Goal: Find specific page/section: Find specific page/section

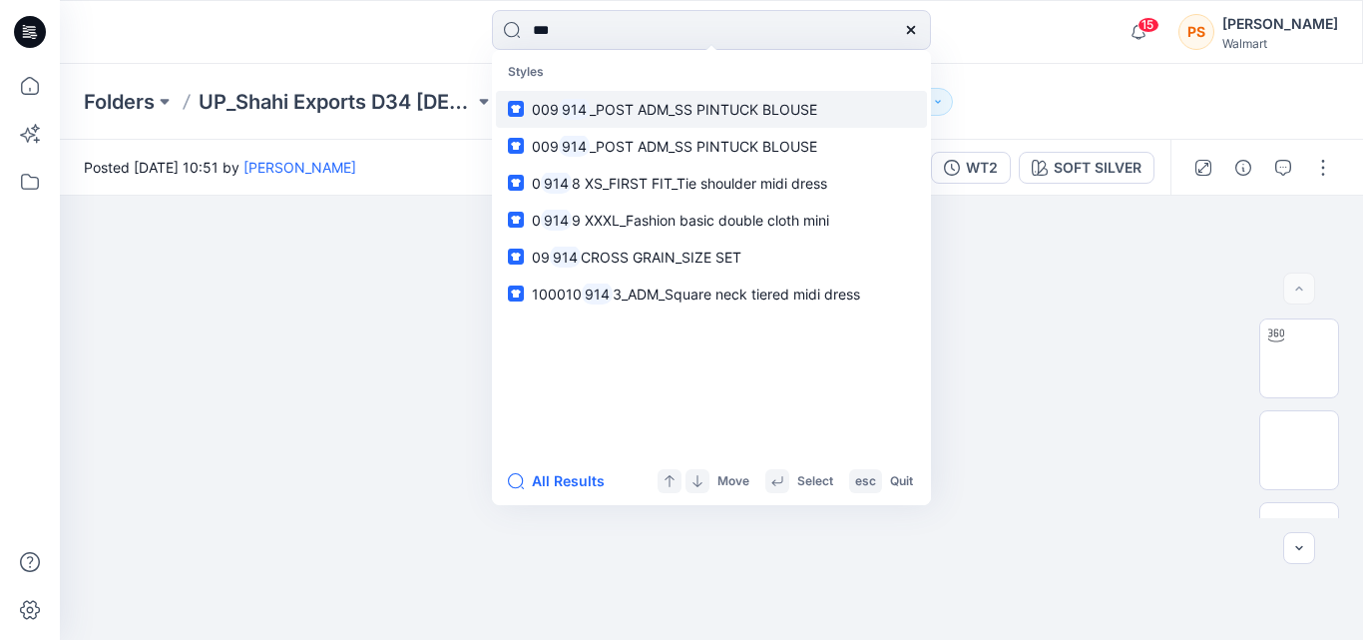
type input "***"
click at [730, 115] on span "_POST ADM_SS PINTUCK BLOUSE" at bounding box center [703, 109] width 227 height 17
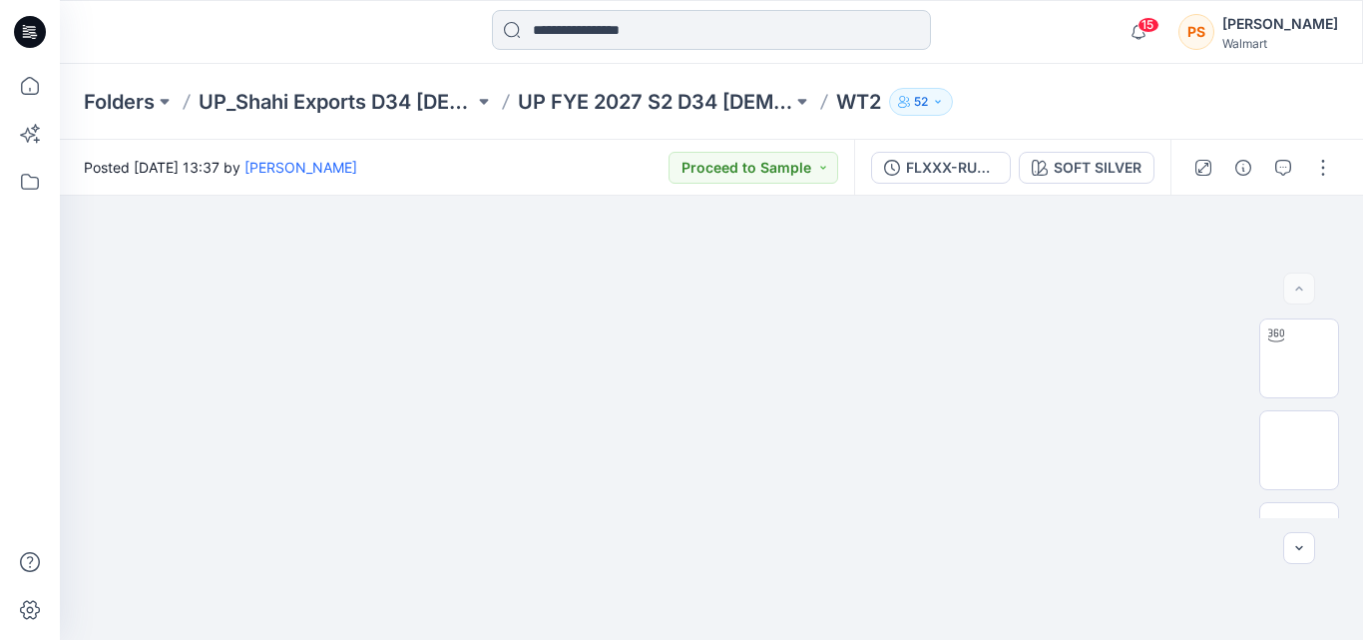
click at [670, 35] on input at bounding box center [711, 30] width 439 height 40
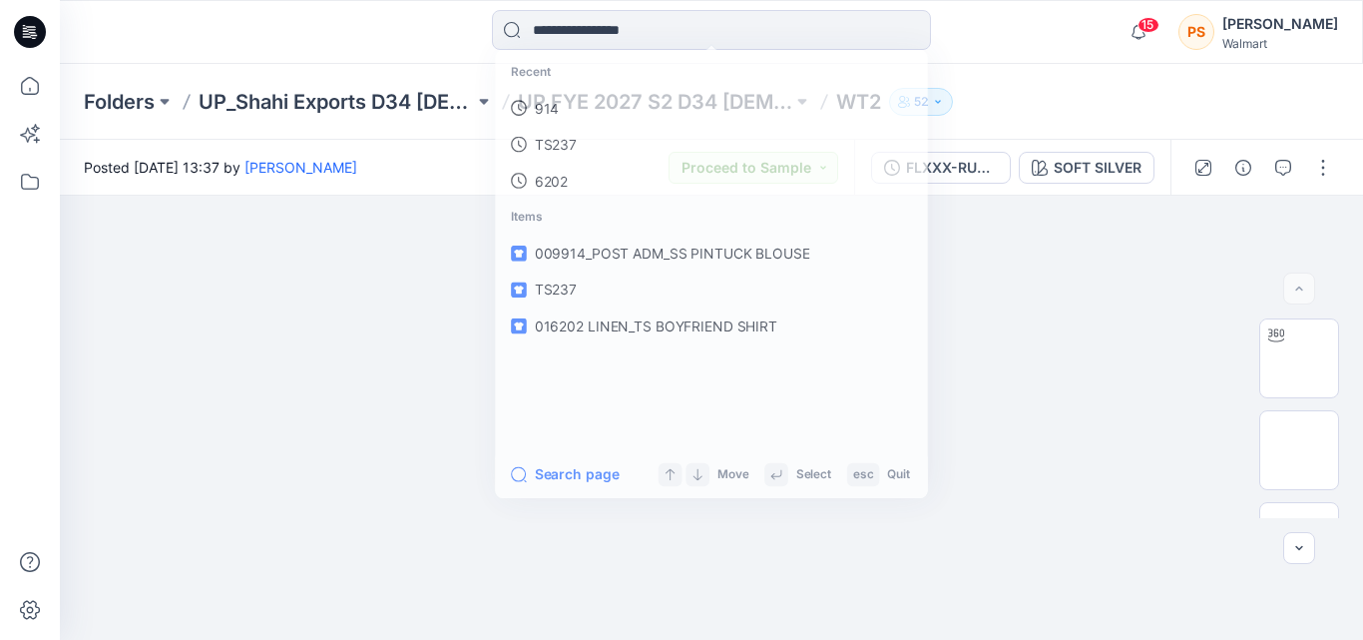
click at [1033, 70] on div "Folders UP_Shahi Exports D34 [DEMOGRAPHIC_DATA] Tops UP FYE 2027 S2 D34 [DEMOGR…" at bounding box center [711, 102] width 1303 height 76
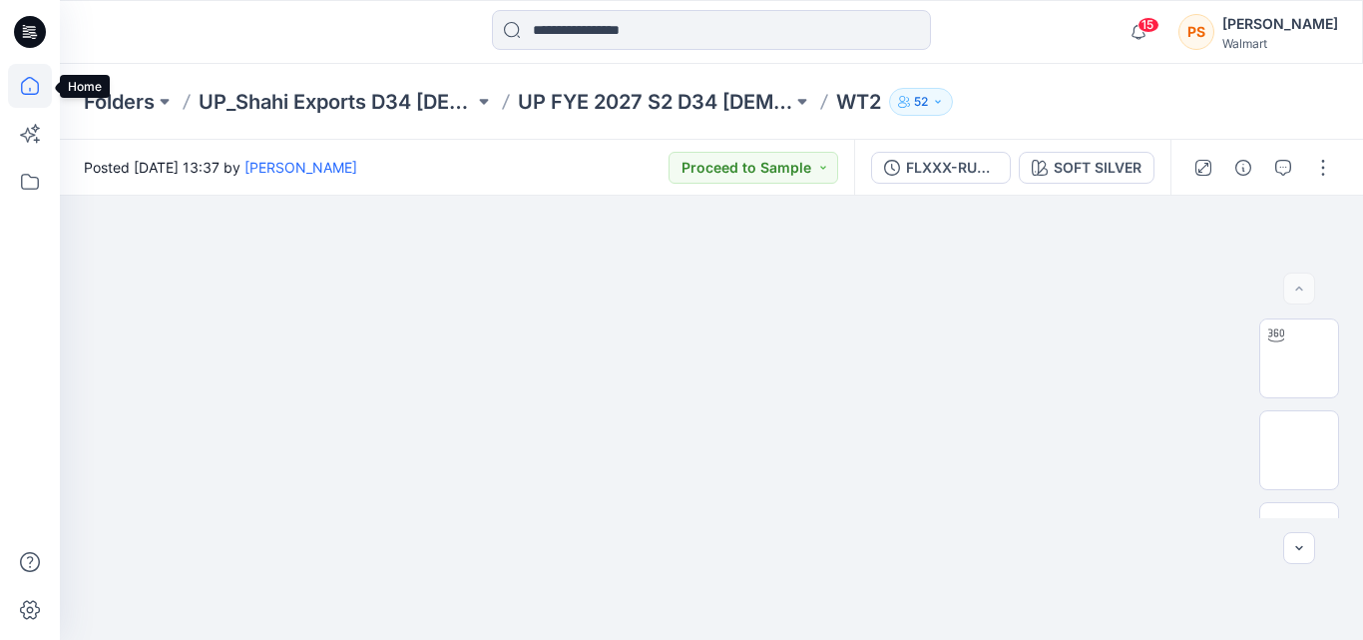
click at [43, 85] on icon at bounding box center [30, 86] width 44 height 44
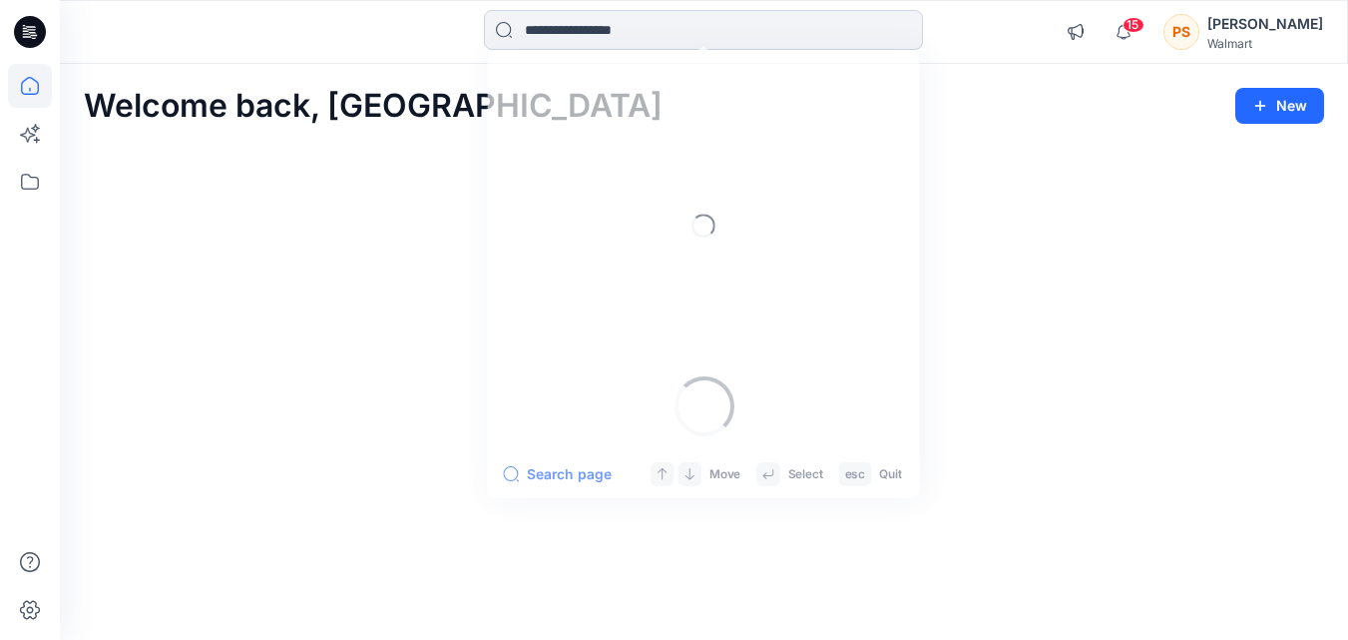
click at [572, 30] on input at bounding box center [703, 30] width 439 height 40
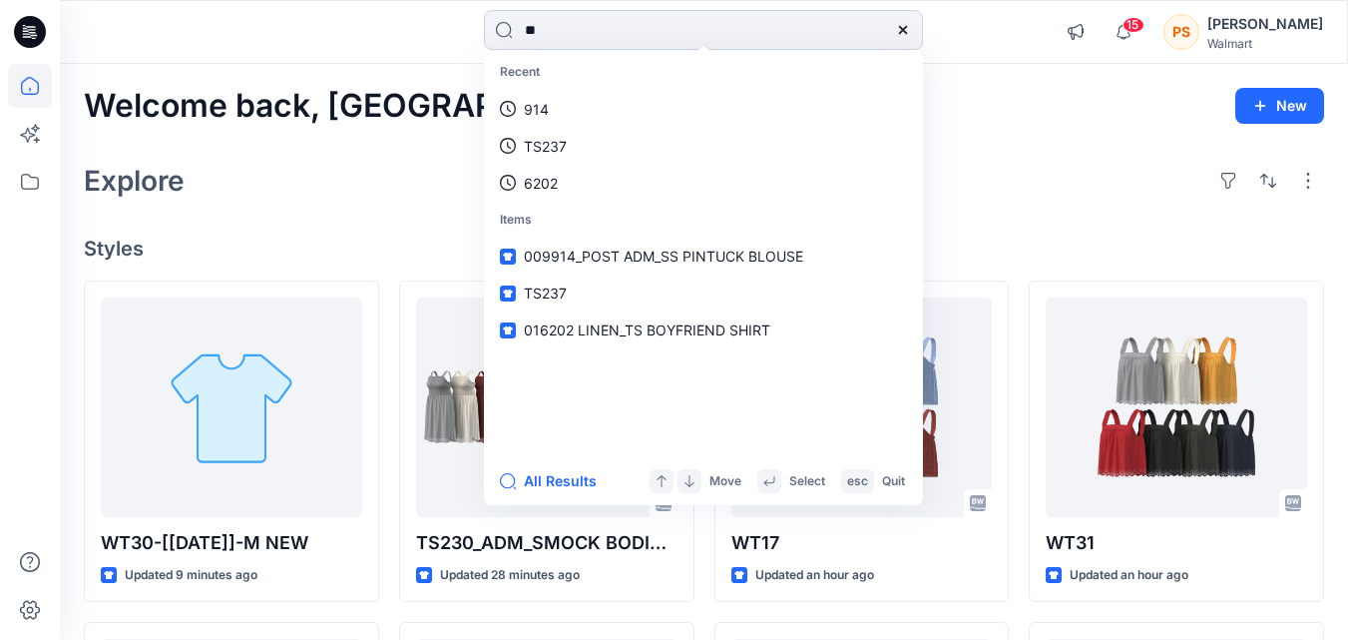
click at [556, 32] on input "**" at bounding box center [703, 30] width 439 height 40
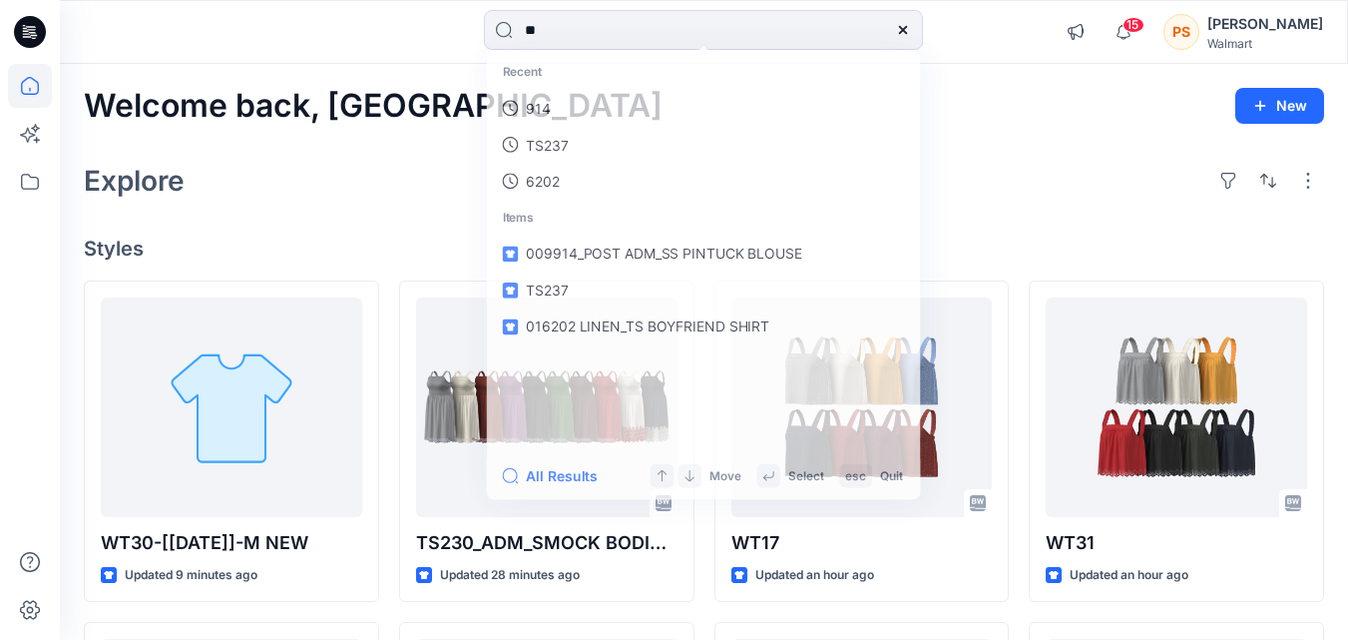
click at [236, 30] on div at bounding box center [221, 32] width 322 height 44
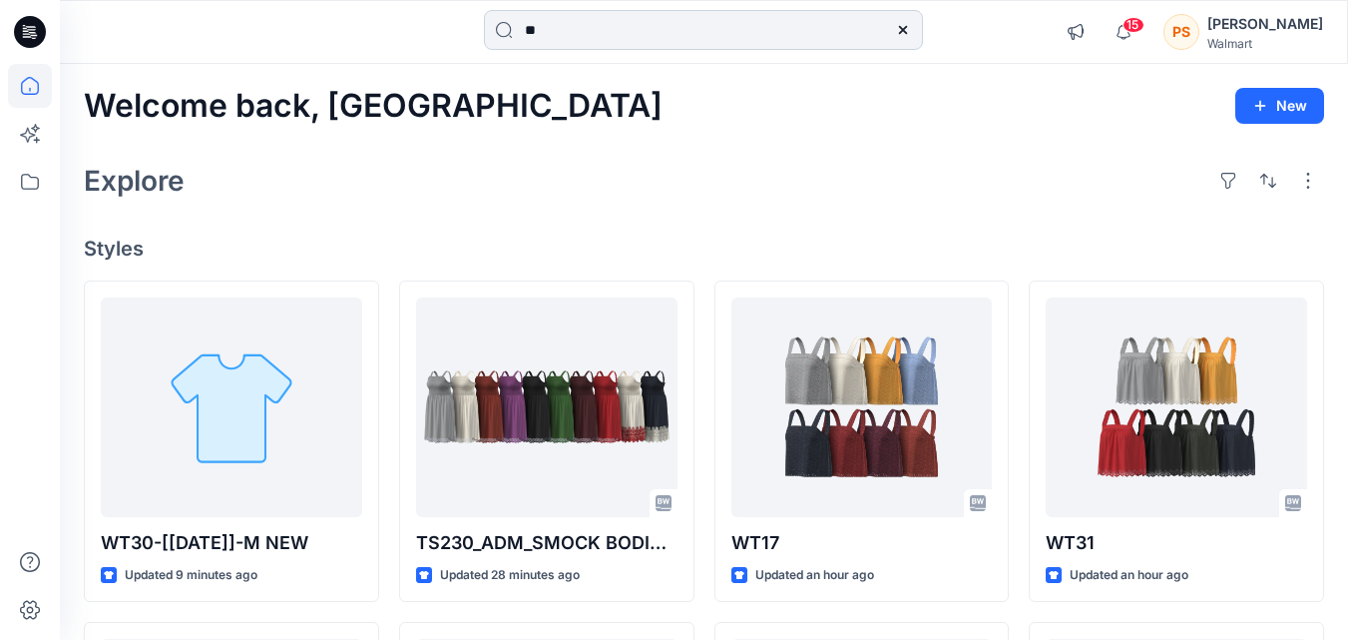
click at [573, 42] on input "**" at bounding box center [703, 30] width 439 height 40
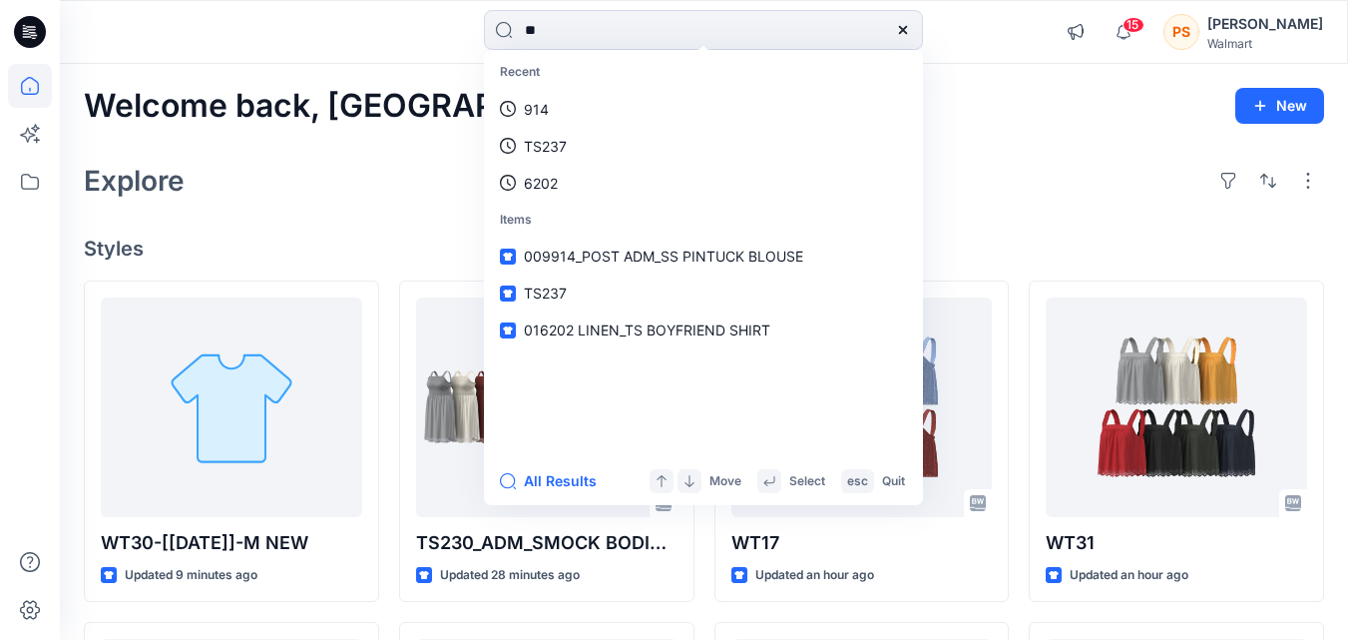
drag, startPoint x: 603, startPoint y: 39, endPoint x: 409, endPoint y: 40, distance: 193.6
click at [409, 40] on div "** Recent 914 TS237 6202 Items 009914_POST ADM_SS PINTUCK BLOUSE TS237 016202 L…" at bounding box center [704, 32] width 644 height 44
type input "**"
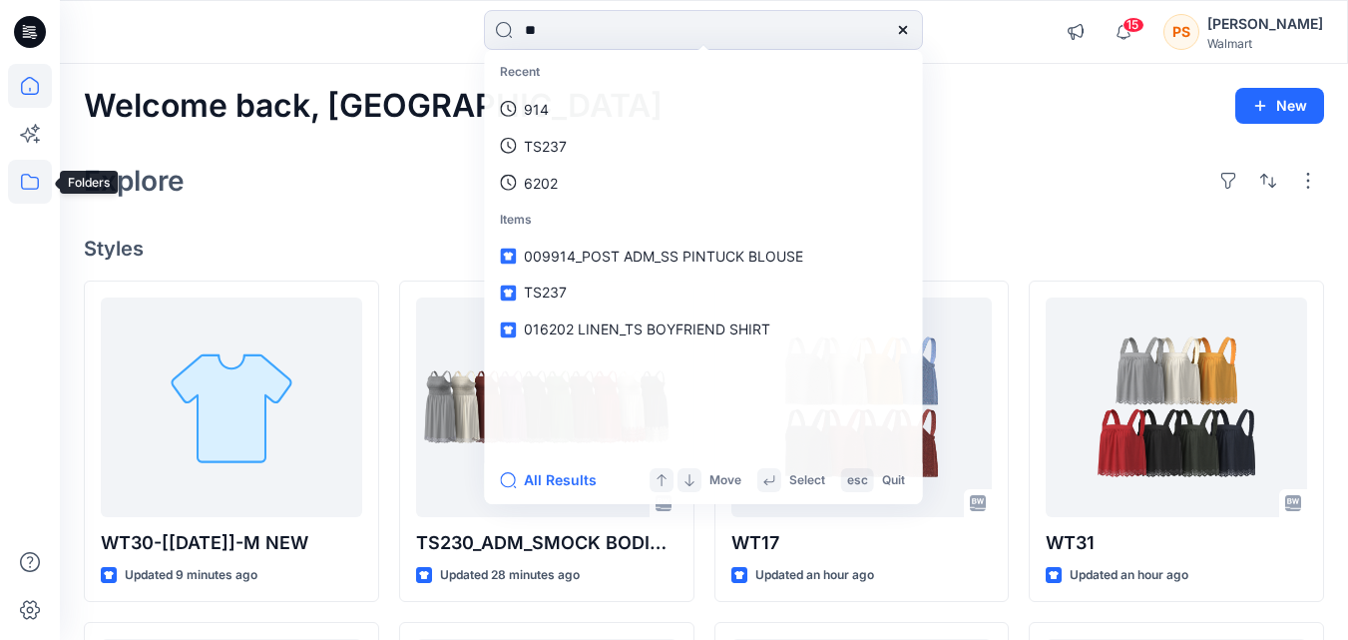
click at [41, 183] on icon at bounding box center [30, 182] width 44 height 44
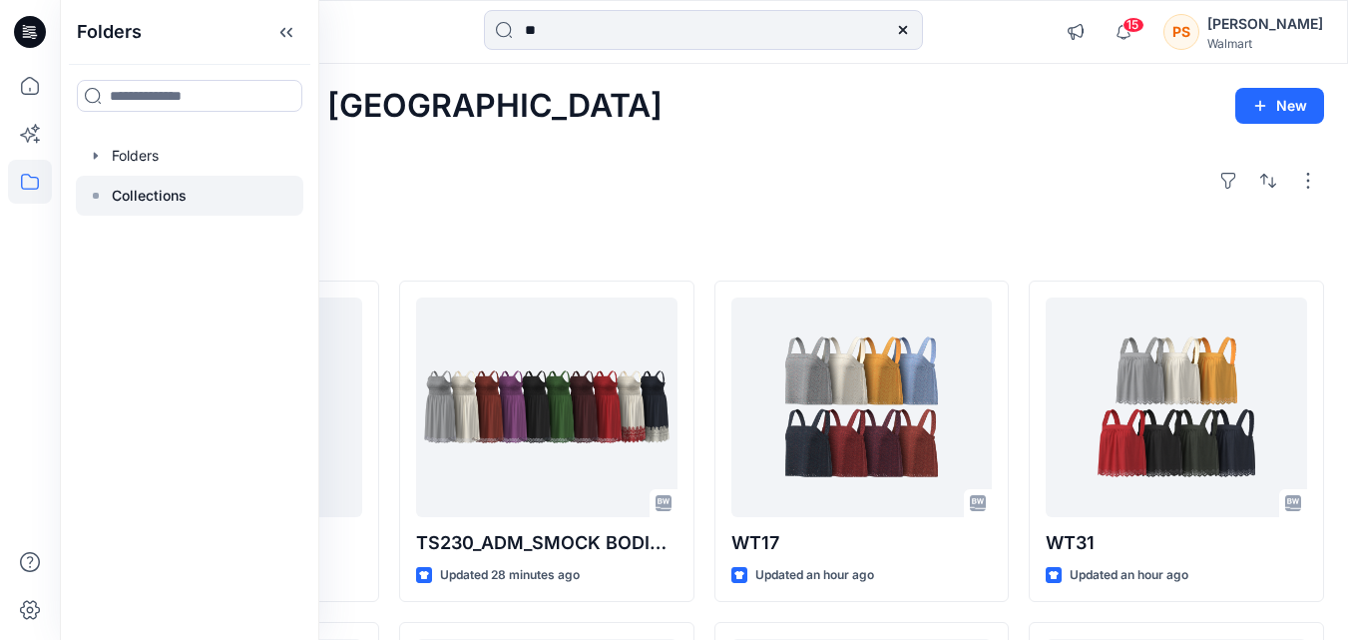
click at [190, 197] on div at bounding box center [189, 196] width 227 height 40
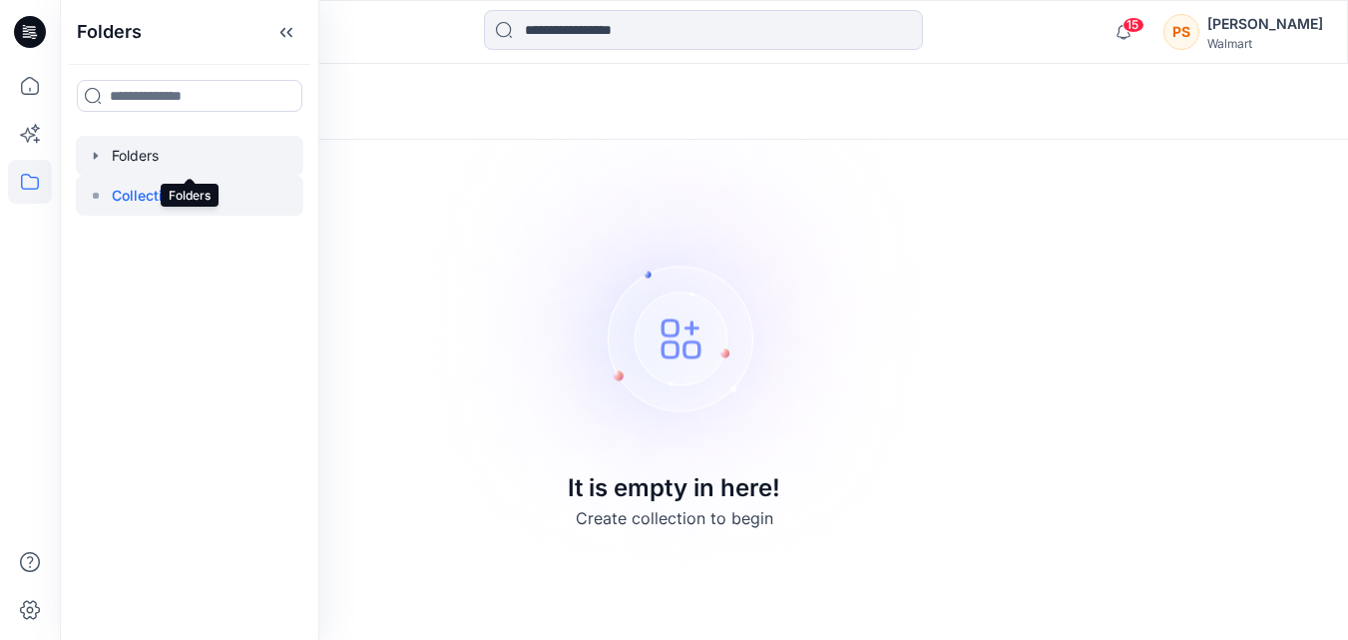
click at [197, 165] on div at bounding box center [189, 156] width 227 height 40
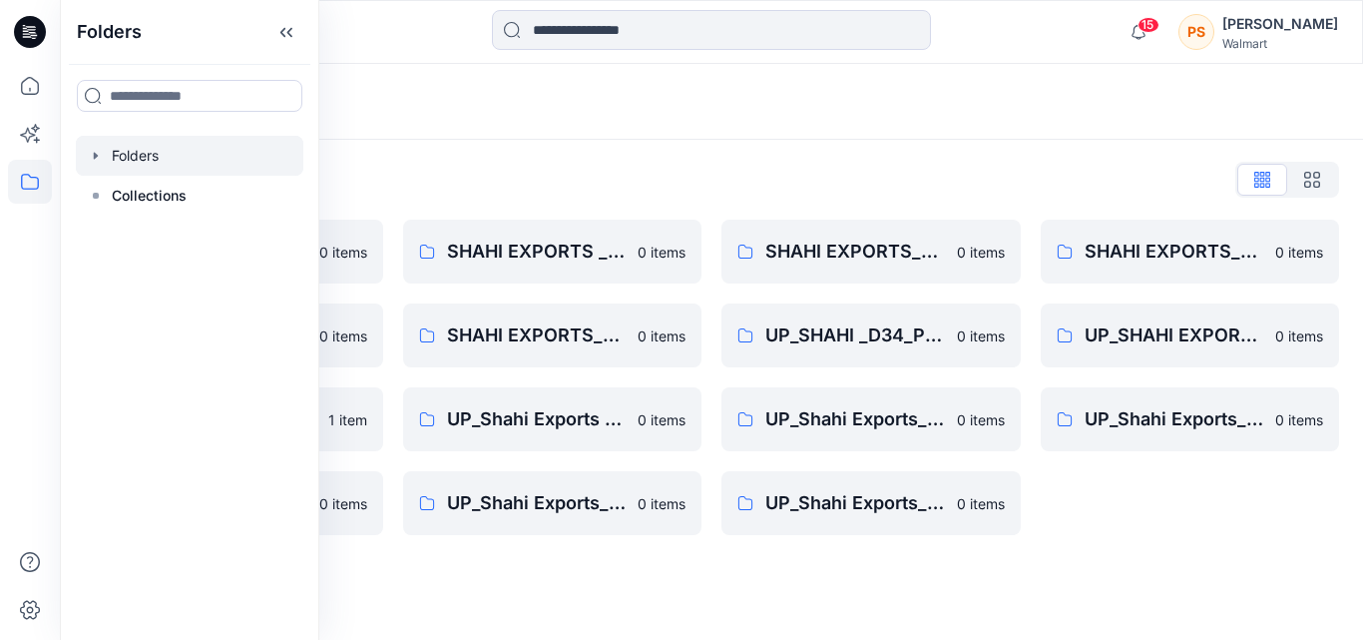
click at [533, 157] on div "Folders List Shahi 3D Sample Share Group 0 items Shahi Exports_D34_Dresses 0 it…" at bounding box center [711, 349] width 1303 height 419
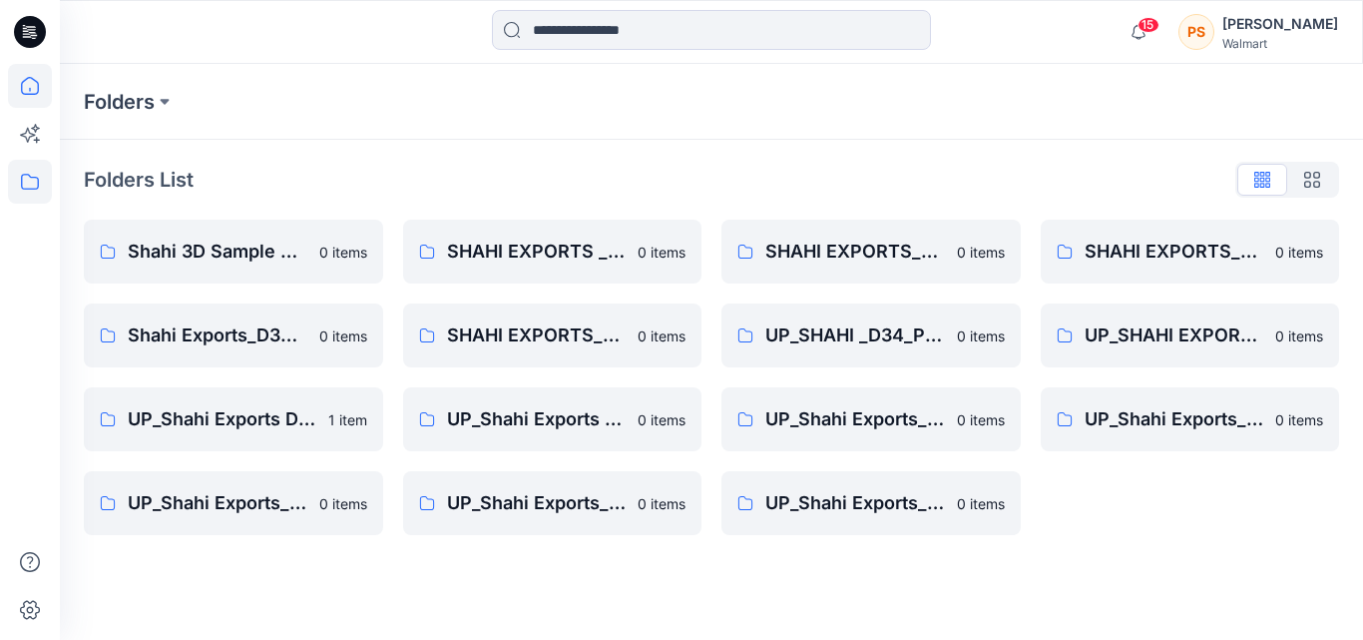
click at [45, 89] on icon at bounding box center [30, 86] width 44 height 44
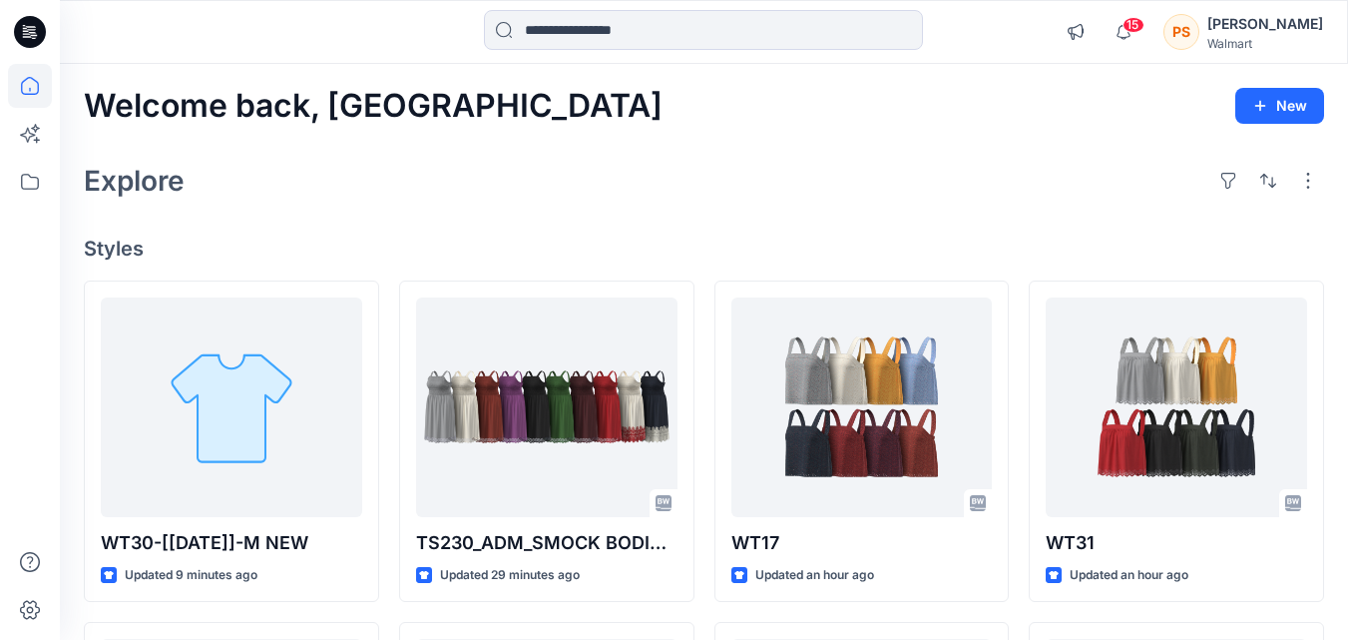
click at [24, 41] on icon at bounding box center [30, 32] width 32 height 32
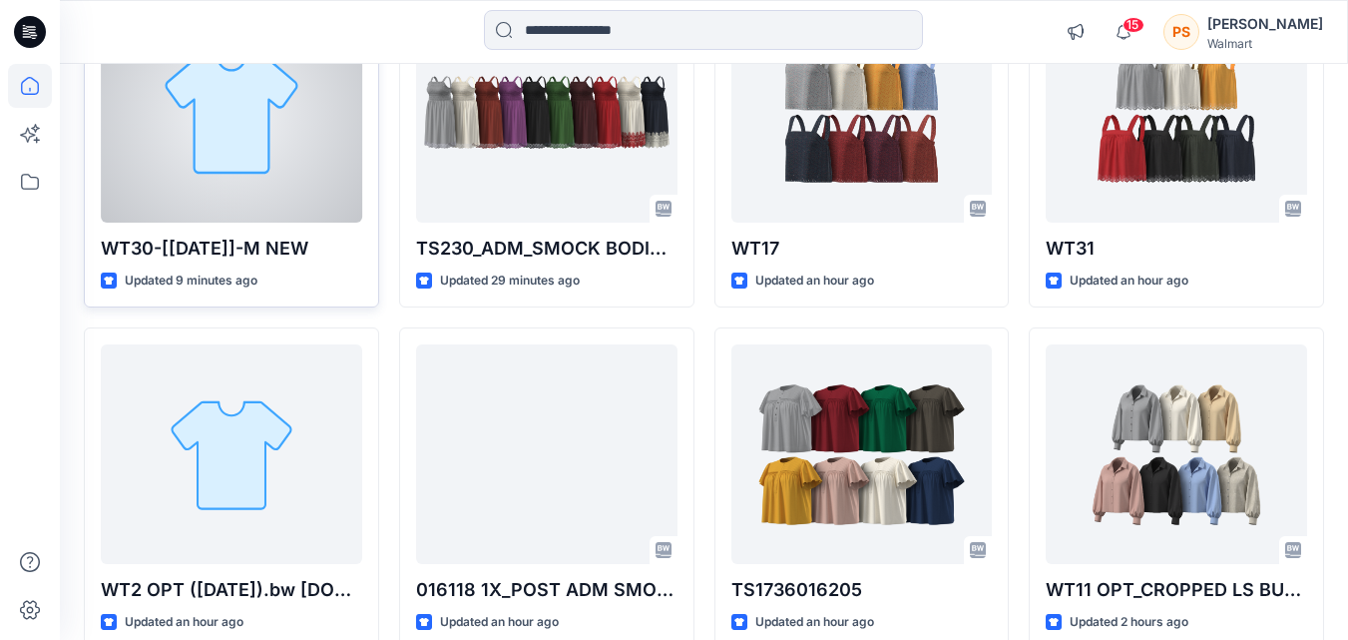
scroll to position [299, 0]
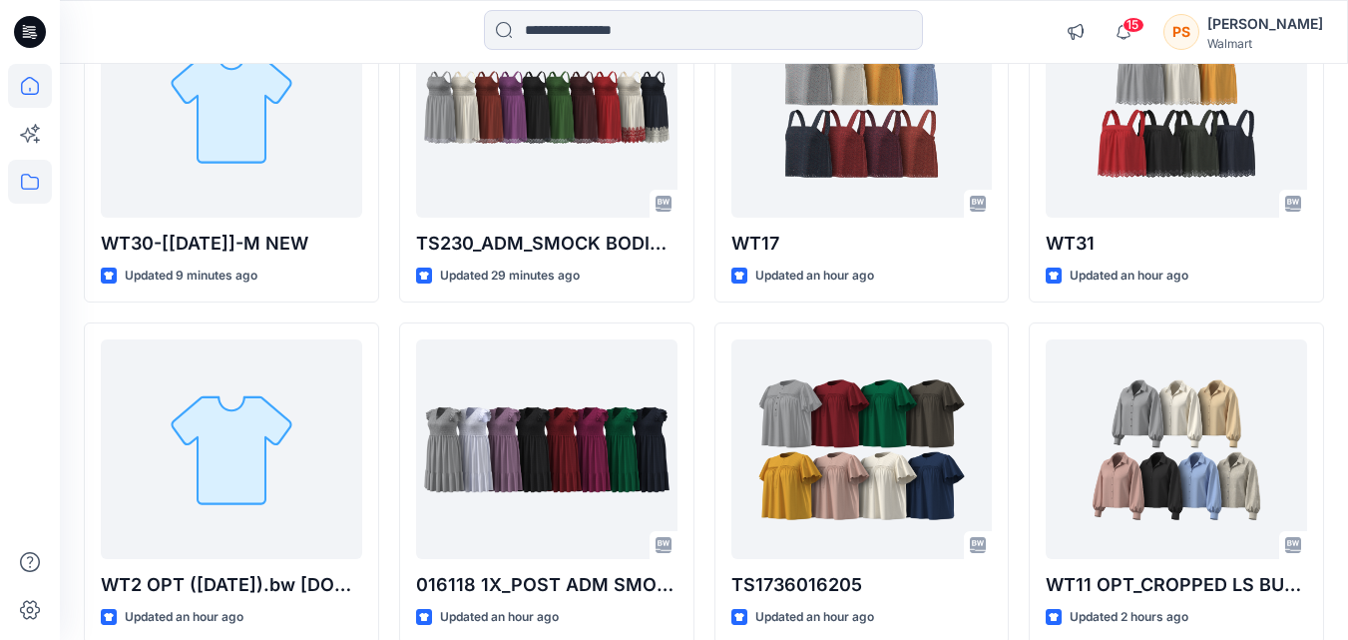
click at [49, 174] on icon at bounding box center [30, 182] width 44 height 44
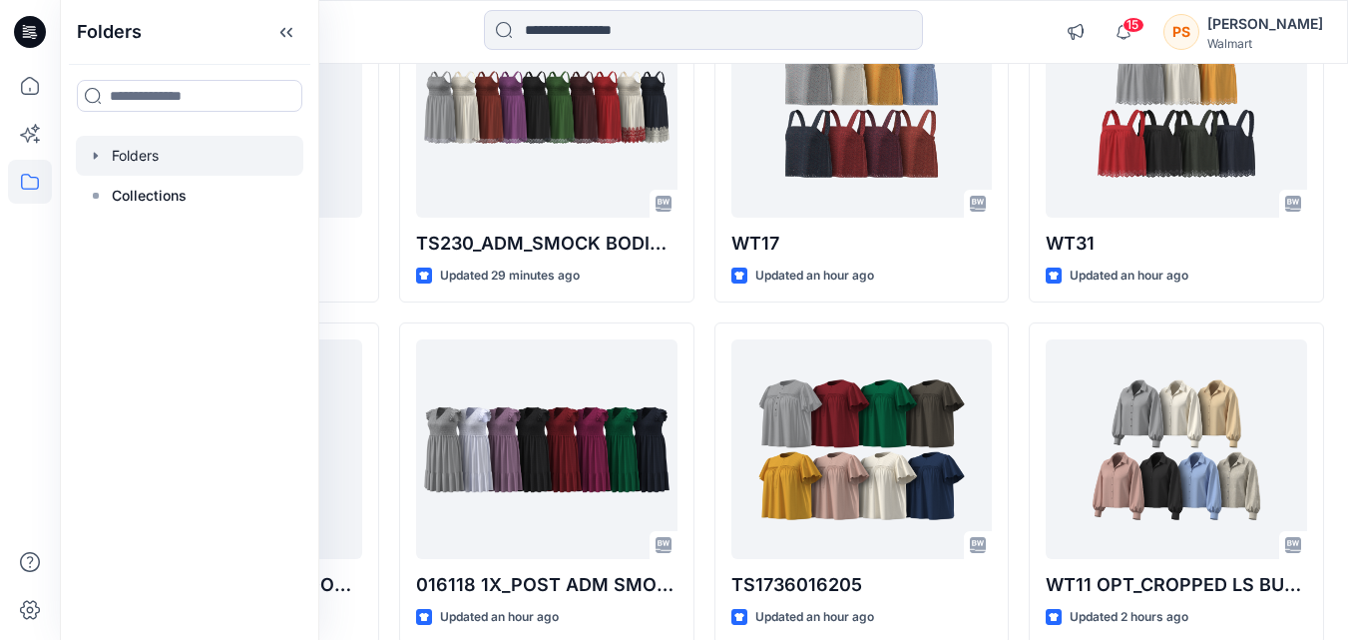
click at [169, 155] on div at bounding box center [189, 156] width 227 height 40
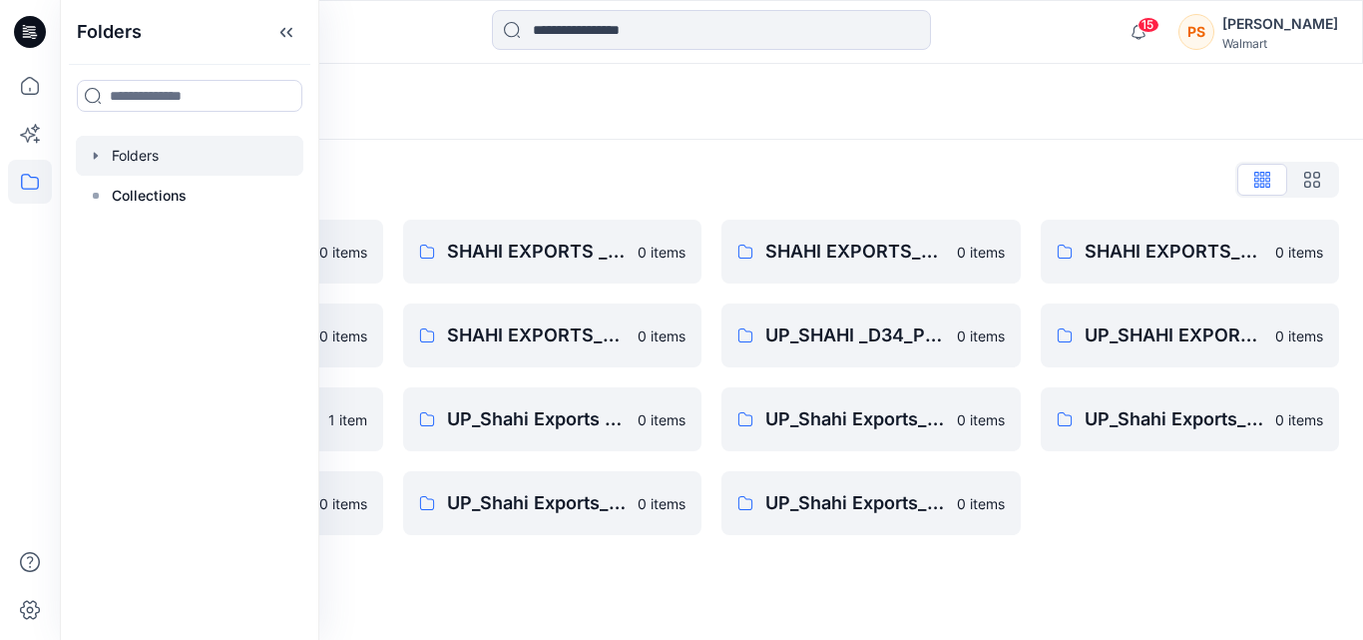
click at [707, 187] on div "Folders List" at bounding box center [711, 180] width 1255 height 32
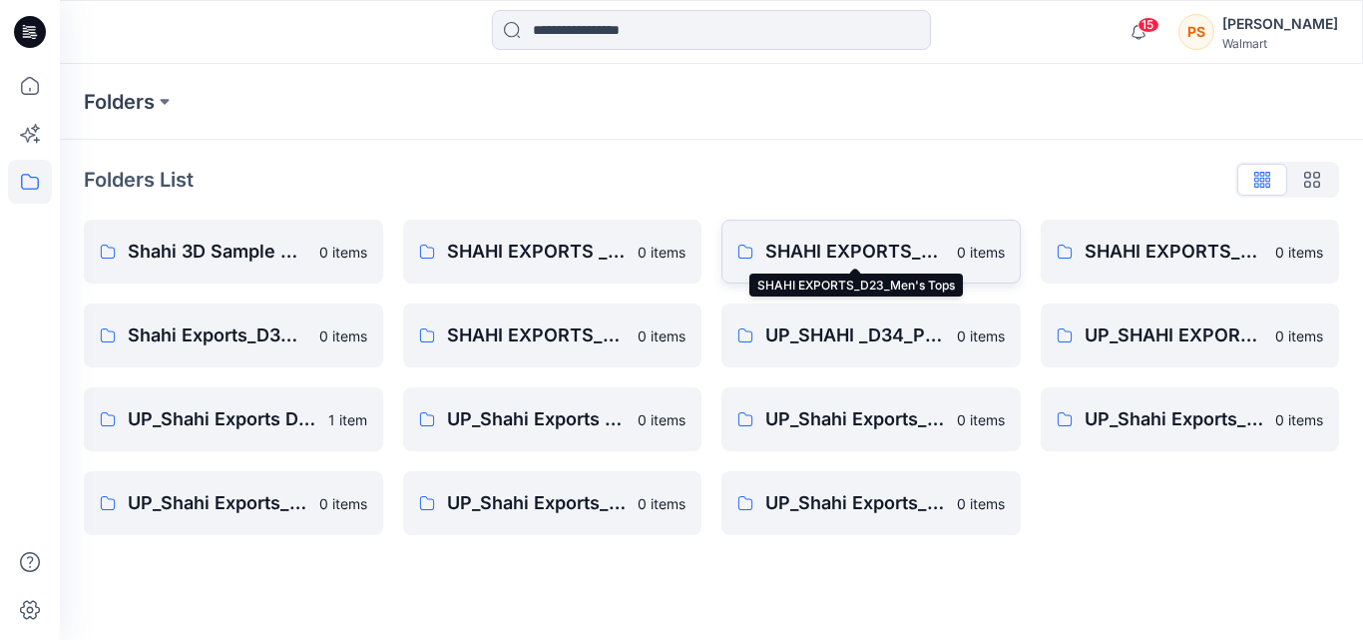
click at [882, 247] on p "SHAHI EXPORTS_D23_Men's Tops" at bounding box center [855, 251] width 180 height 28
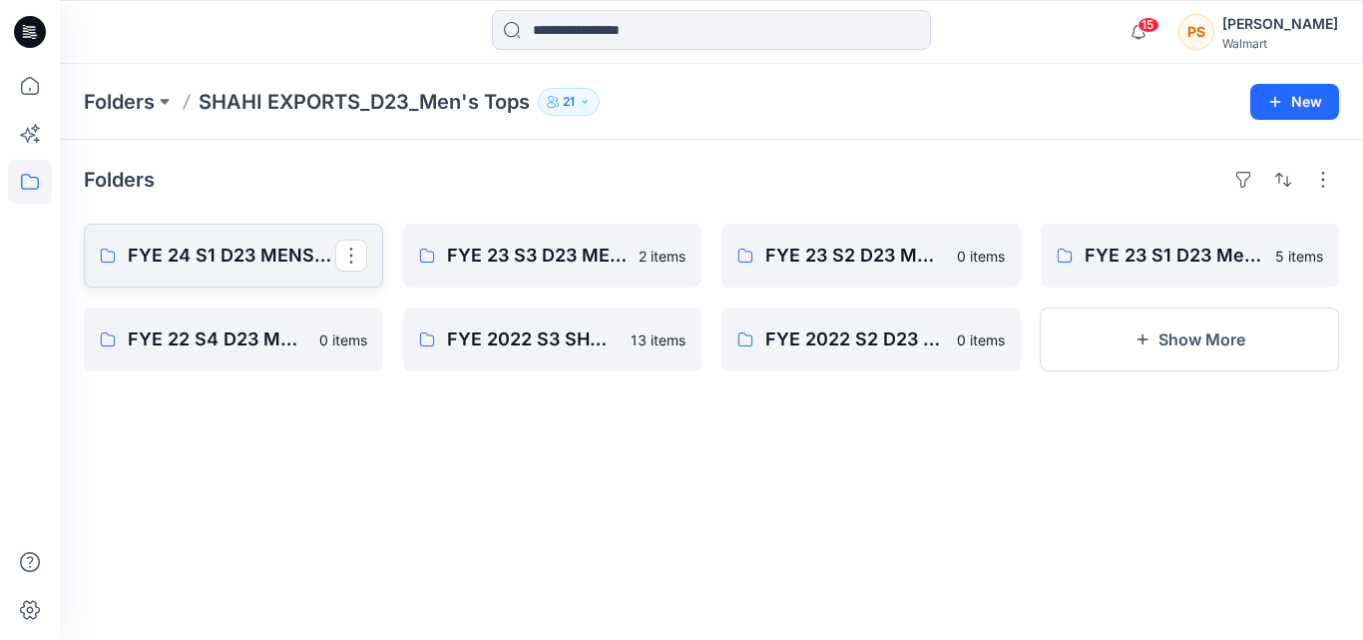
click at [247, 260] on p "FYE 24 S1 D23 MENS TOPS SHAHI" at bounding box center [232, 255] width 208 height 28
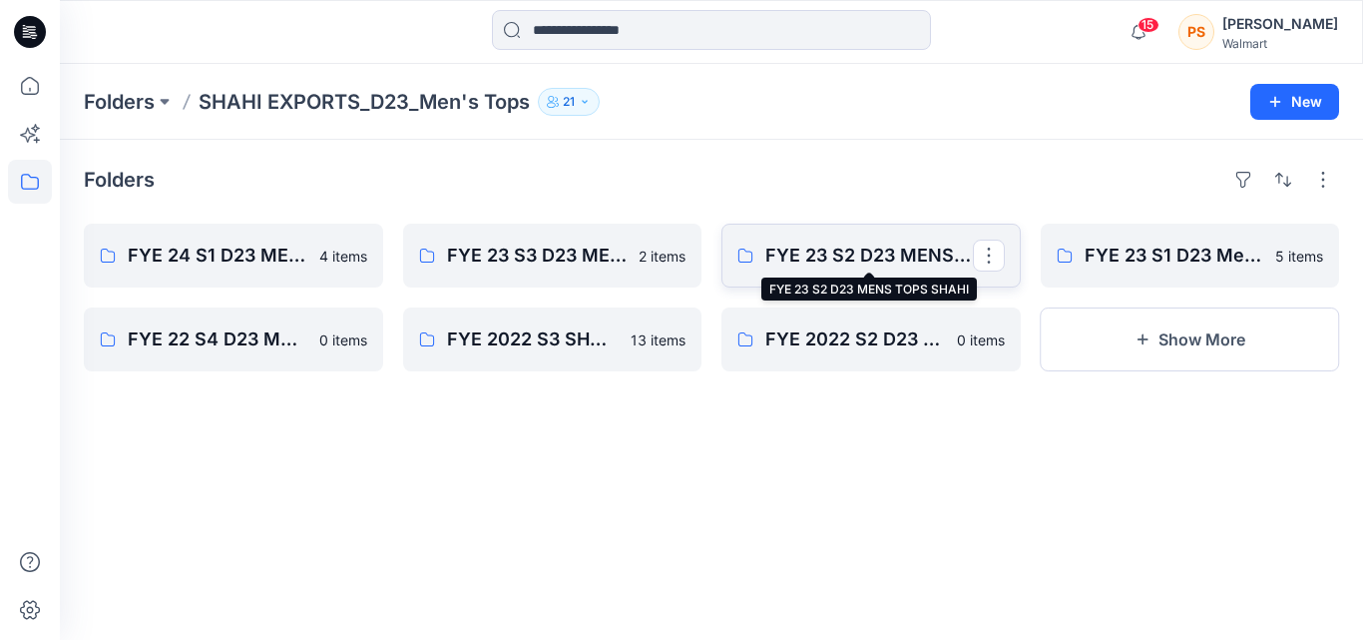
click at [915, 261] on p "FYE 23 S2 D23 MENS TOPS SHAHI" at bounding box center [869, 255] width 208 height 28
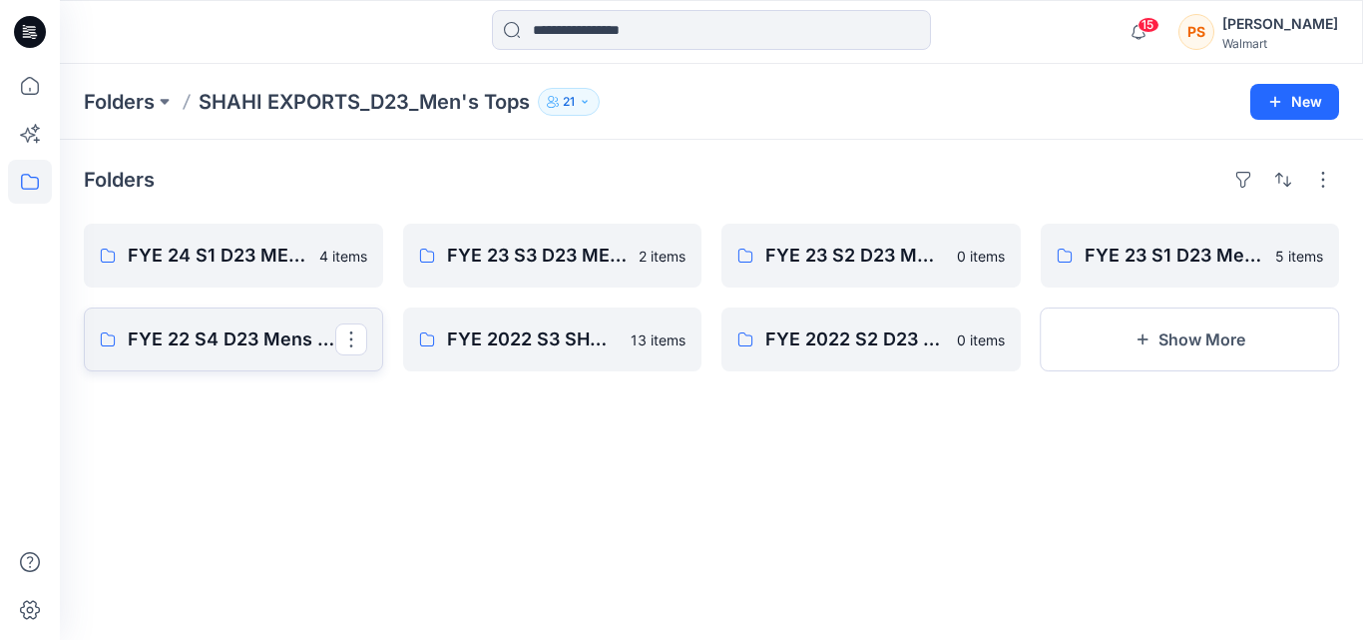
click at [248, 347] on p "FYE 22 S4 D23 Mens Tops SHAHI" at bounding box center [232, 339] width 208 height 28
click at [802, 339] on p "FYE 2022 S2 D23 Mens Bottoms" at bounding box center [869, 339] width 208 height 28
click at [232, 254] on p "FYE 24 S1 D23 MENS TOPS SHAHI" at bounding box center [232, 255] width 208 height 28
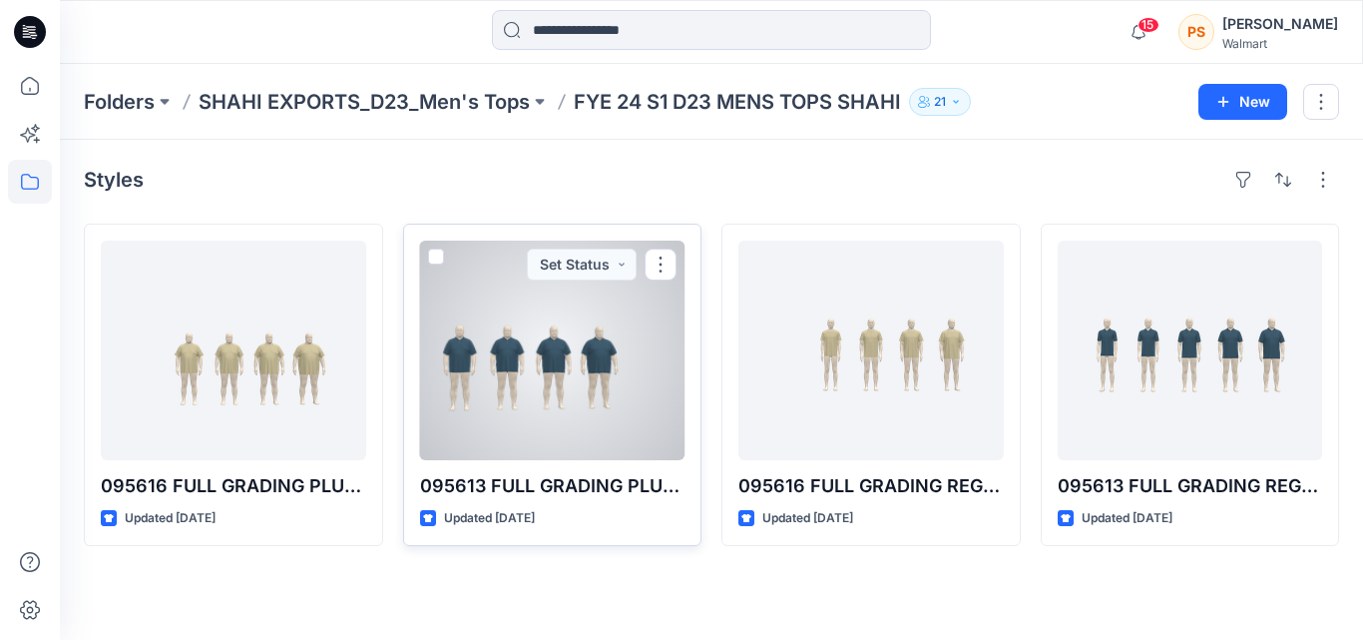
click at [624, 398] on div at bounding box center [552, 349] width 265 height 219
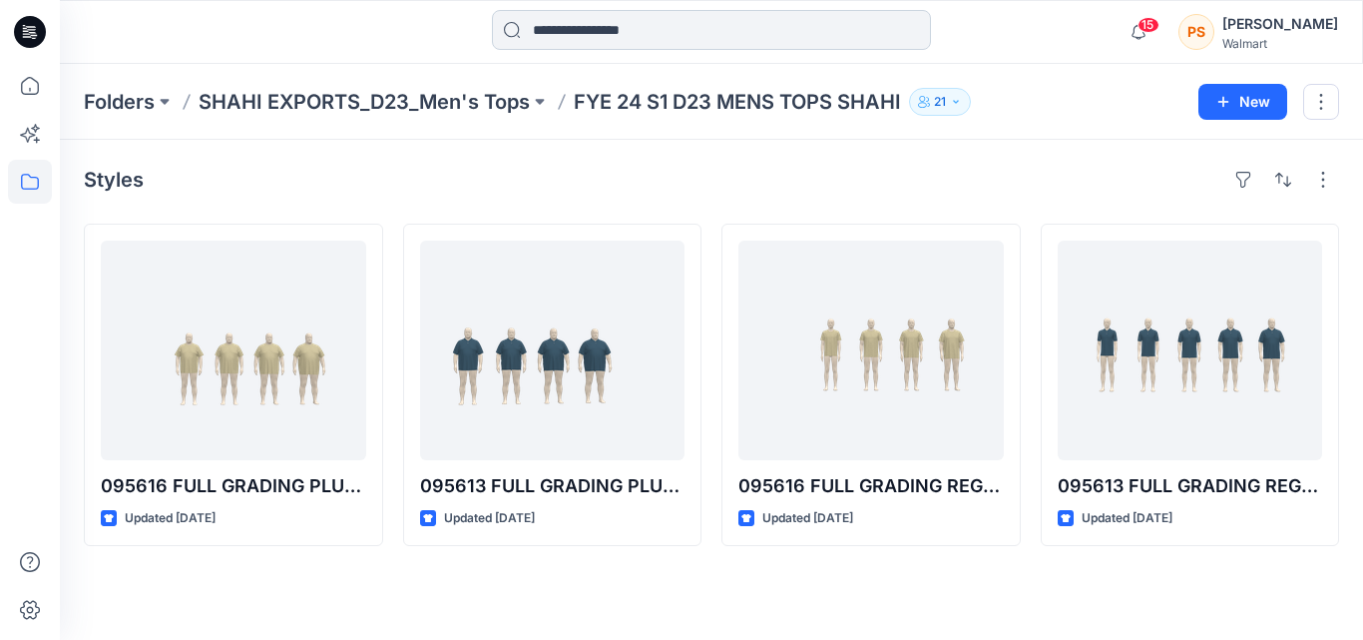
click at [697, 42] on input at bounding box center [711, 30] width 439 height 40
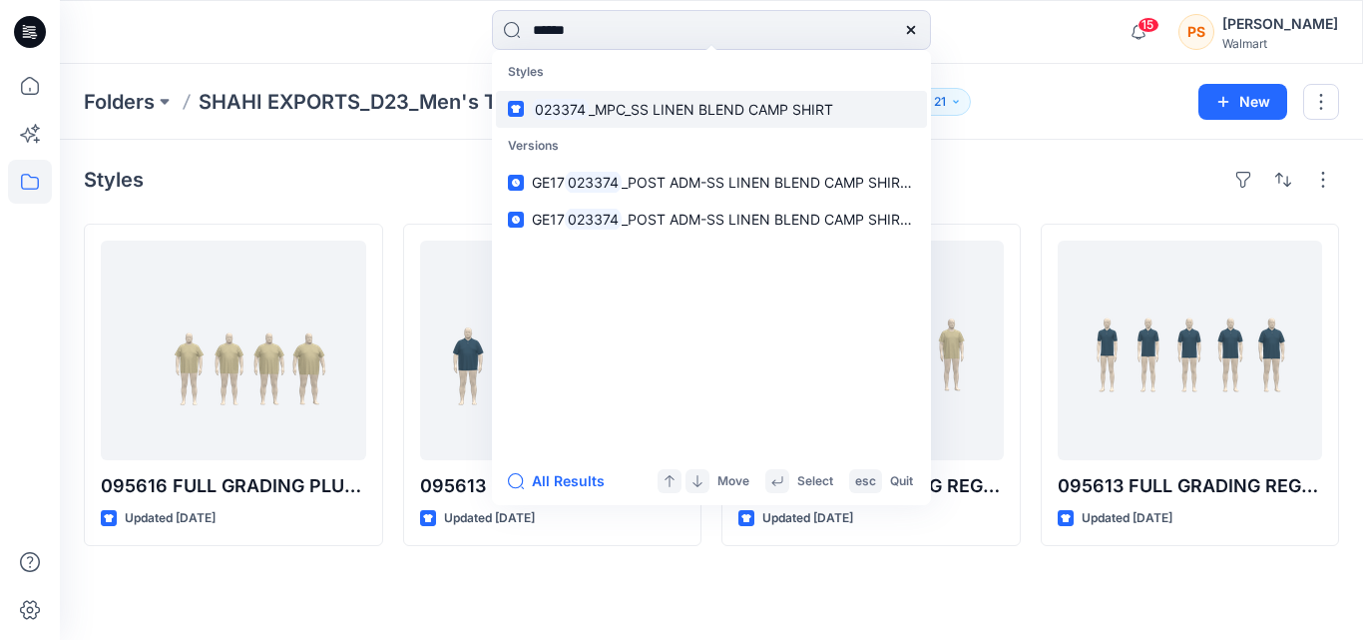
type input "******"
click at [733, 119] on p "023374 _MPC_SS LINEN BLEND CAMP SHIRT" at bounding box center [682, 109] width 301 height 21
